Goal: Information Seeking & Learning: Find specific page/section

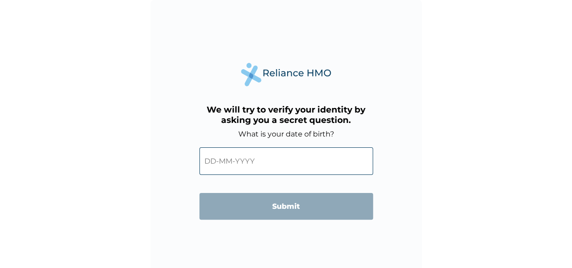
click at [218, 162] on input "text" at bounding box center [286, 161] width 174 height 28
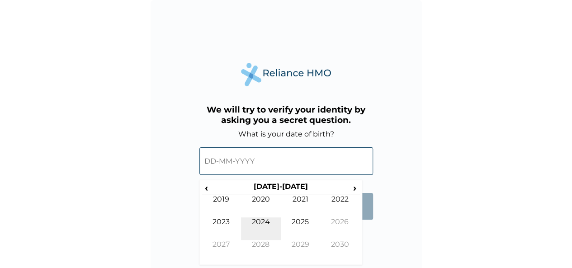
scroll to position [3, 0]
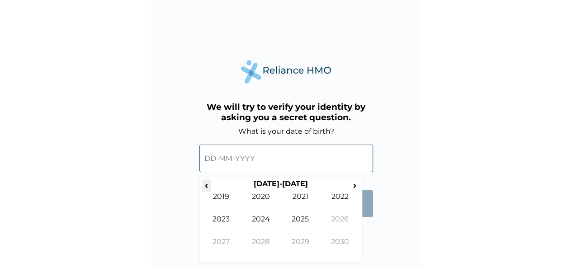
click at [207, 191] on th "‹" at bounding box center [206, 185] width 9 height 13
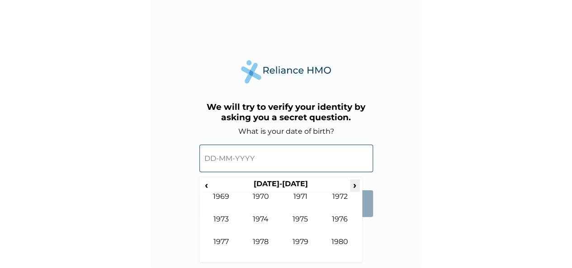
click at [353, 184] on span "›" at bounding box center [355, 184] width 10 height 11
click at [353, 186] on span "›" at bounding box center [355, 184] width 10 height 11
click at [224, 226] on td "1993" at bounding box center [222, 226] width 40 height 23
click at [218, 202] on td "Jan" at bounding box center [222, 203] width 40 height 23
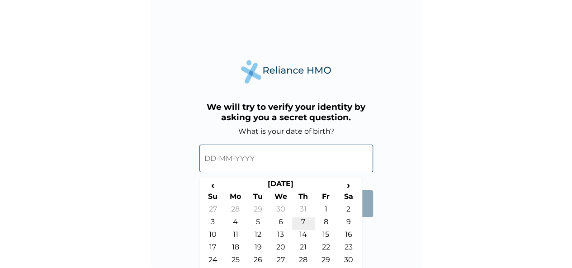
click at [309, 219] on td "7" at bounding box center [303, 223] width 23 height 13
type input "07-01-1993"
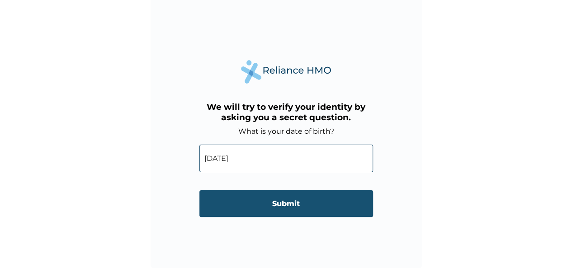
click at [294, 209] on input "Submit" at bounding box center [286, 203] width 174 height 27
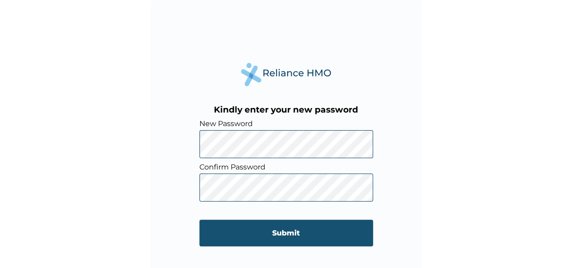
click at [244, 236] on input "Submit" at bounding box center [286, 233] width 174 height 27
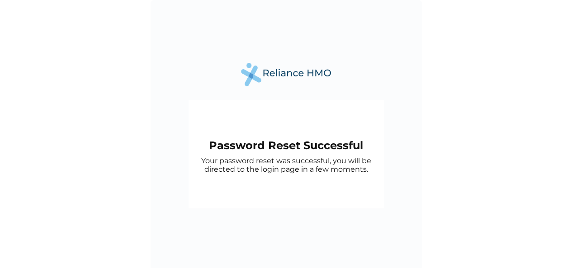
scroll to position [3, 0]
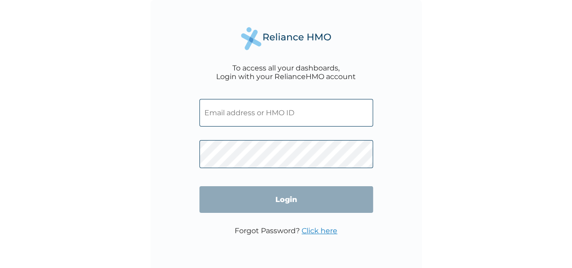
click at [242, 122] on input "text" at bounding box center [286, 113] width 174 height 28
type input "[PERSON_NAME][EMAIL_ADDRESS][DOMAIN_NAME]"
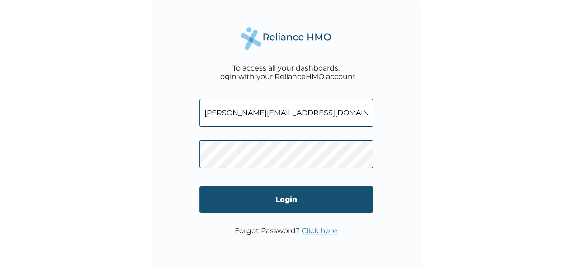
click at [255, 201] on input "Login" at bounding box center [286, 199] width 174 height 27
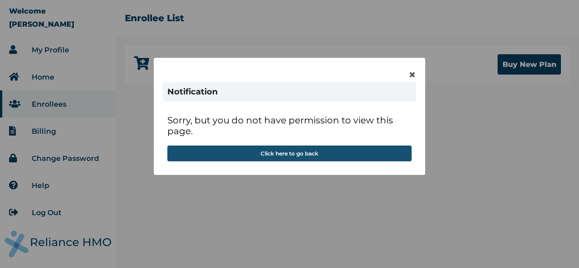
click at [301, 148] on button "Click here to go back" at bounding box center [289, 154] width 244 height 16
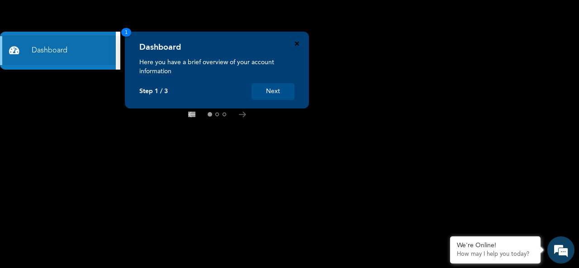
click at [297, 45] on icon "Close" at bounding box center [297, 44] width 4 height 4
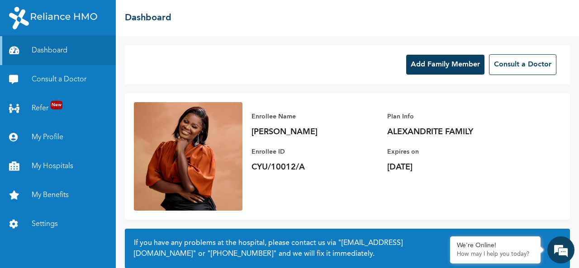
scroll to position [82, 0]
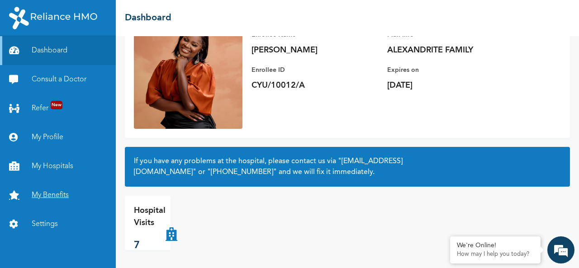
click at [54, 198] on link "My Benefits" at bounding box center [58, 195] width 116 height 29
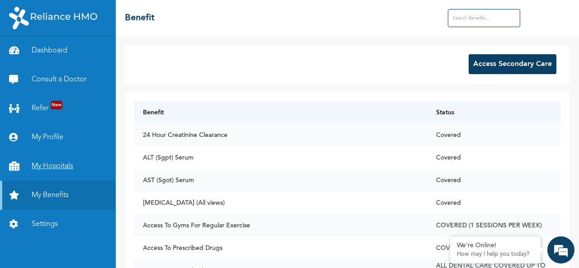
click at [46, 166] on link "My Hospitals" at bounding box center [58, 166] width 116 height 29
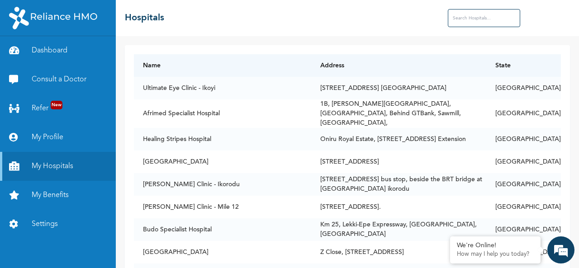
click at [486, 20] on input "text" at bounding box center [484, 18] width 72 height 18
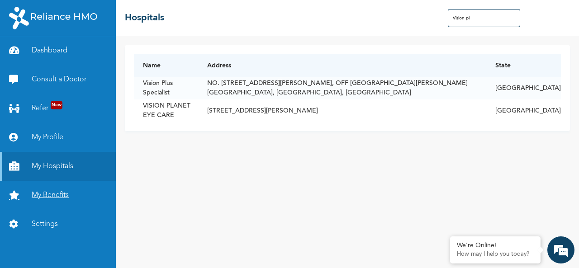
type input "Vision pl"
click at [47, 198] on link "My Benefits" at bounding box center [58, 195] width 116 height 29
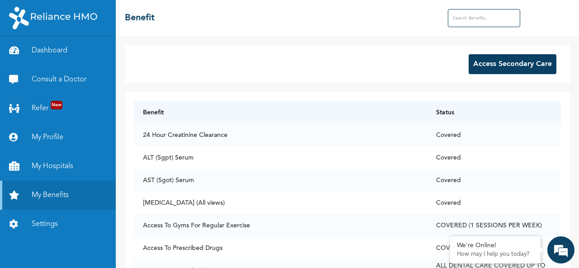
click at [462, 19] on input "text" at bounding box center [484, 18] width 72 height 18
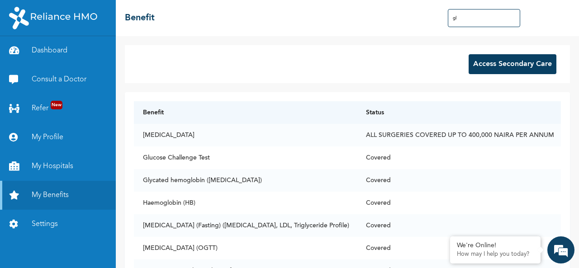
type input "g"
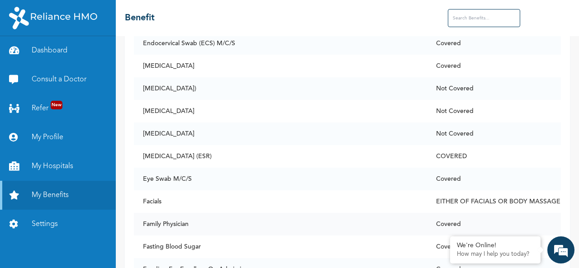
scroll to position [1912, 0]
